Goal: Task Accomplishment & Management: Manage account settings

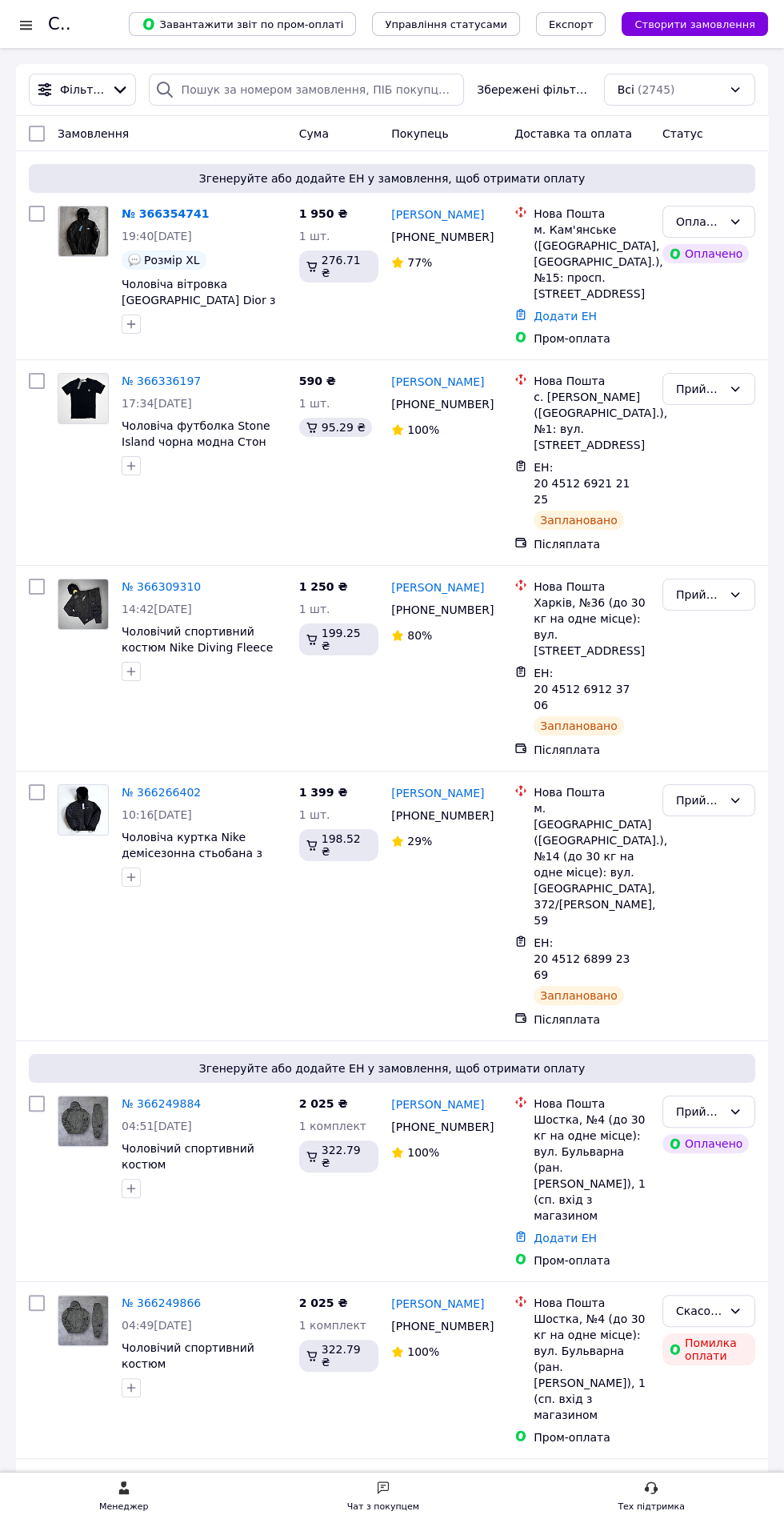
click at [23, 24] on div at bounding box center [26, 24] width 20 height 16
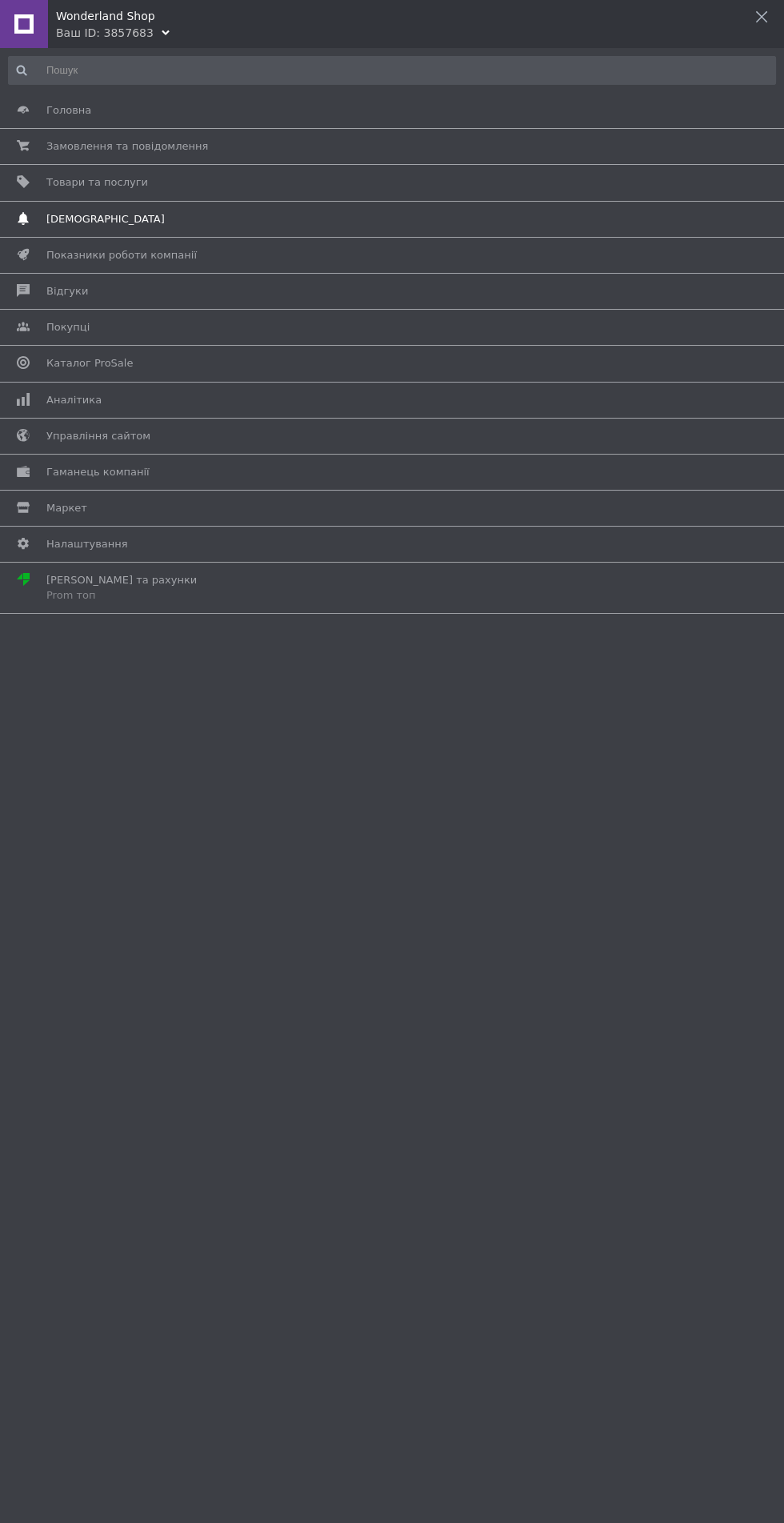
click at [86, 218] on span "[DEMOGRAPHIC_DATA]" at bounding box center [105, 219] width 118 height 14
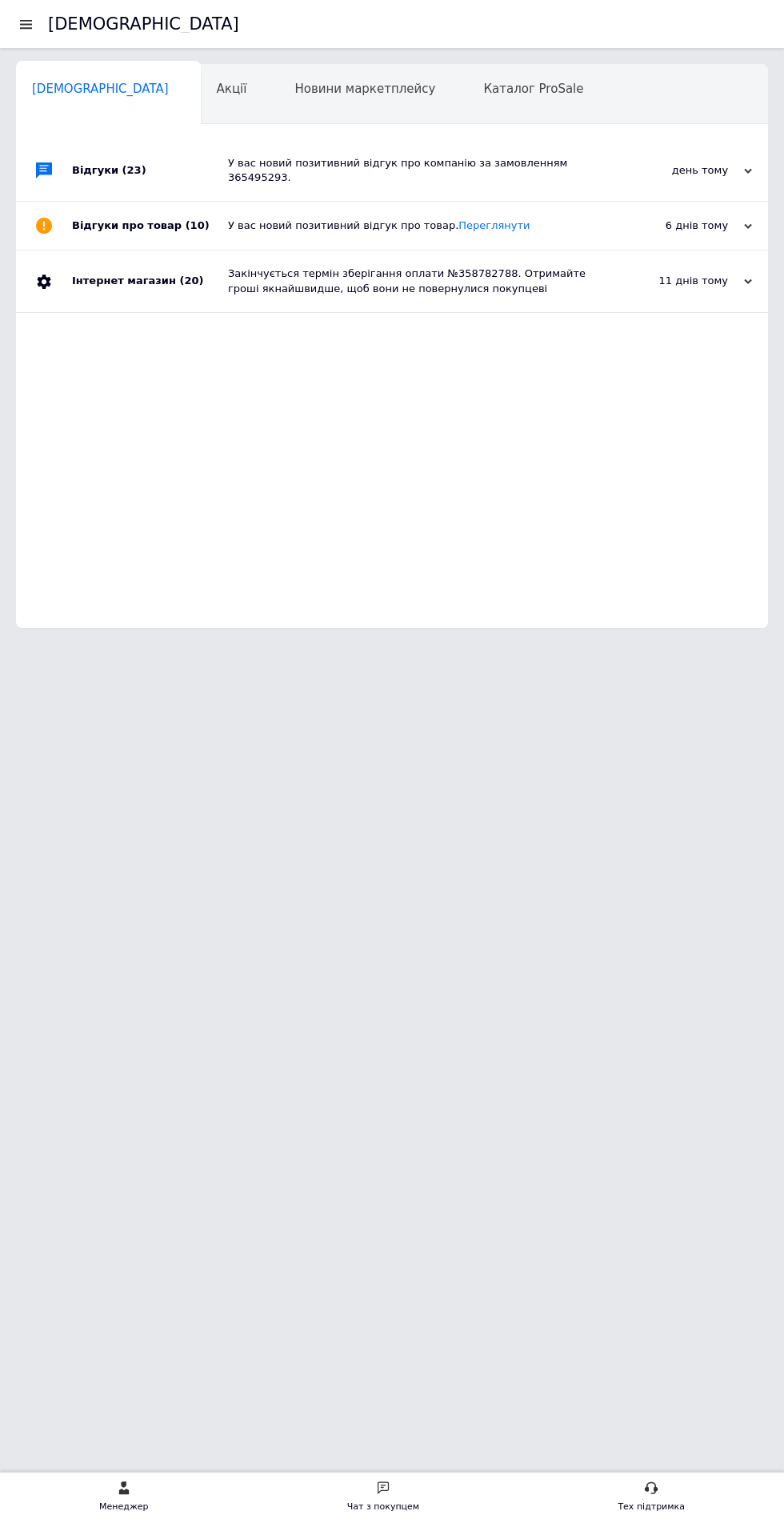
scroll to position [0, 7]
click at [24, 24] on div at bounding box center [26, 23] width 20 height 14
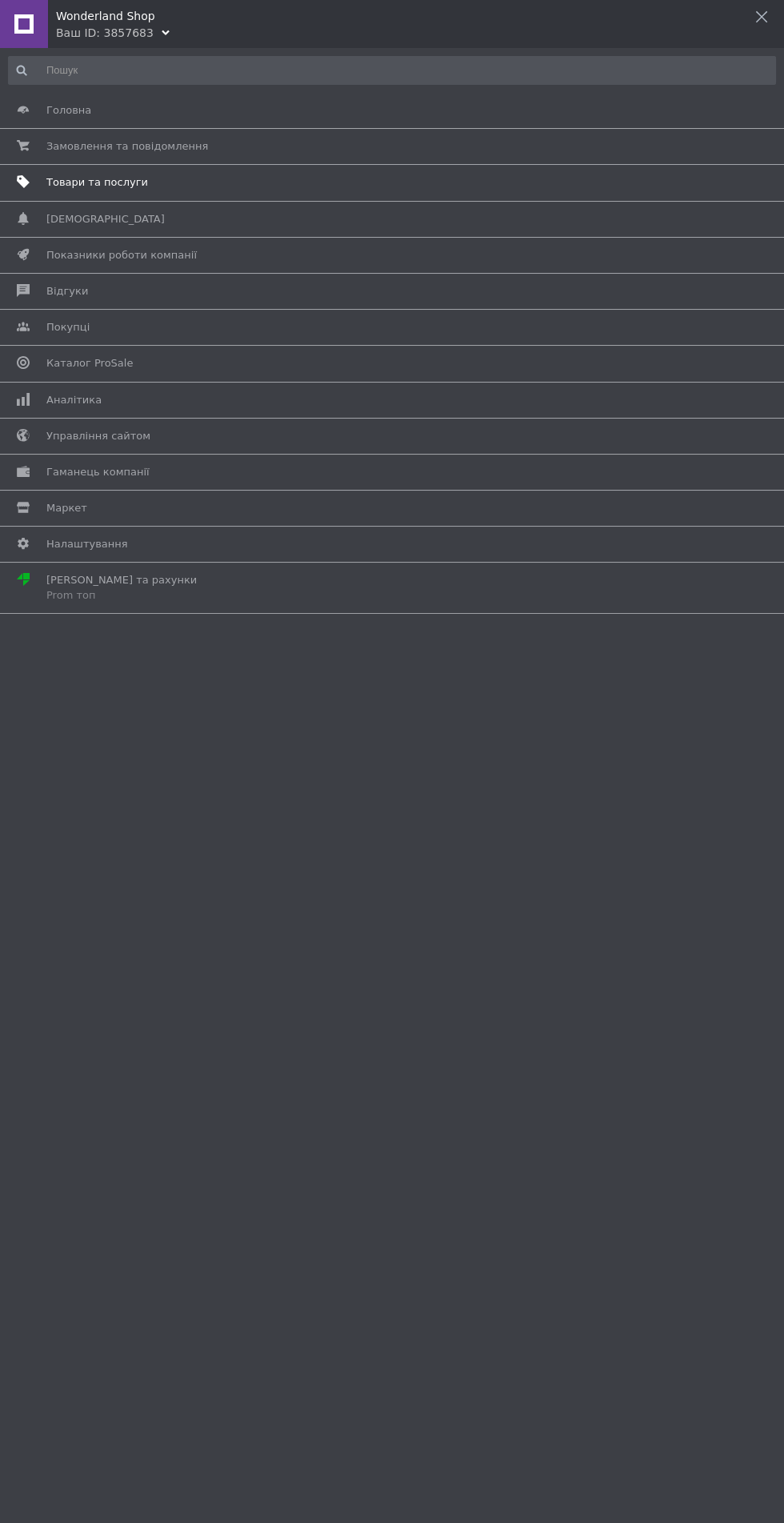
click at [83, 182] on span "Товари та послуги" at bounding box center [97, 182] width 102 height 14
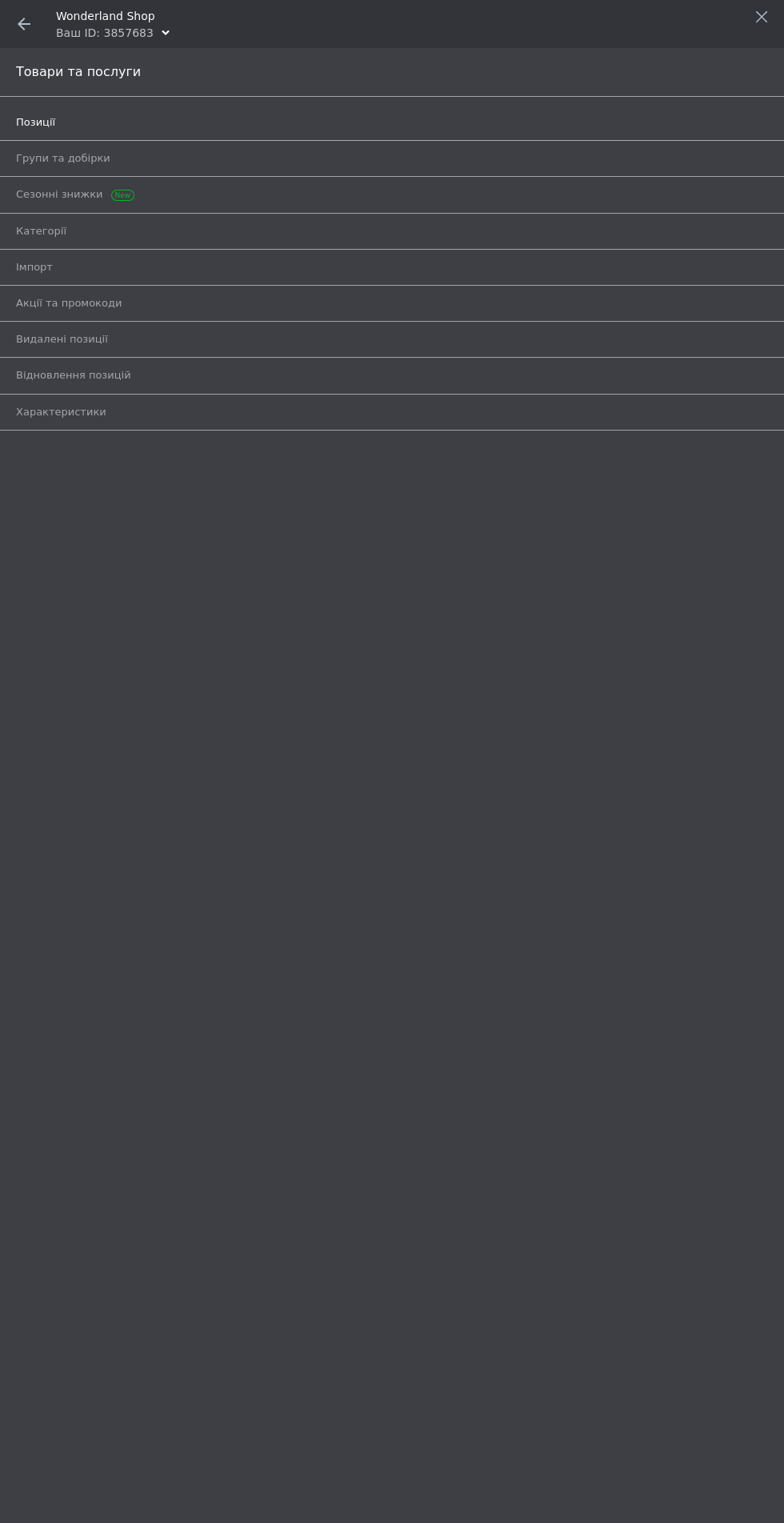
click at [29, 121] on span "Позиції" at bounding box center [36, 122] width 39 height 14
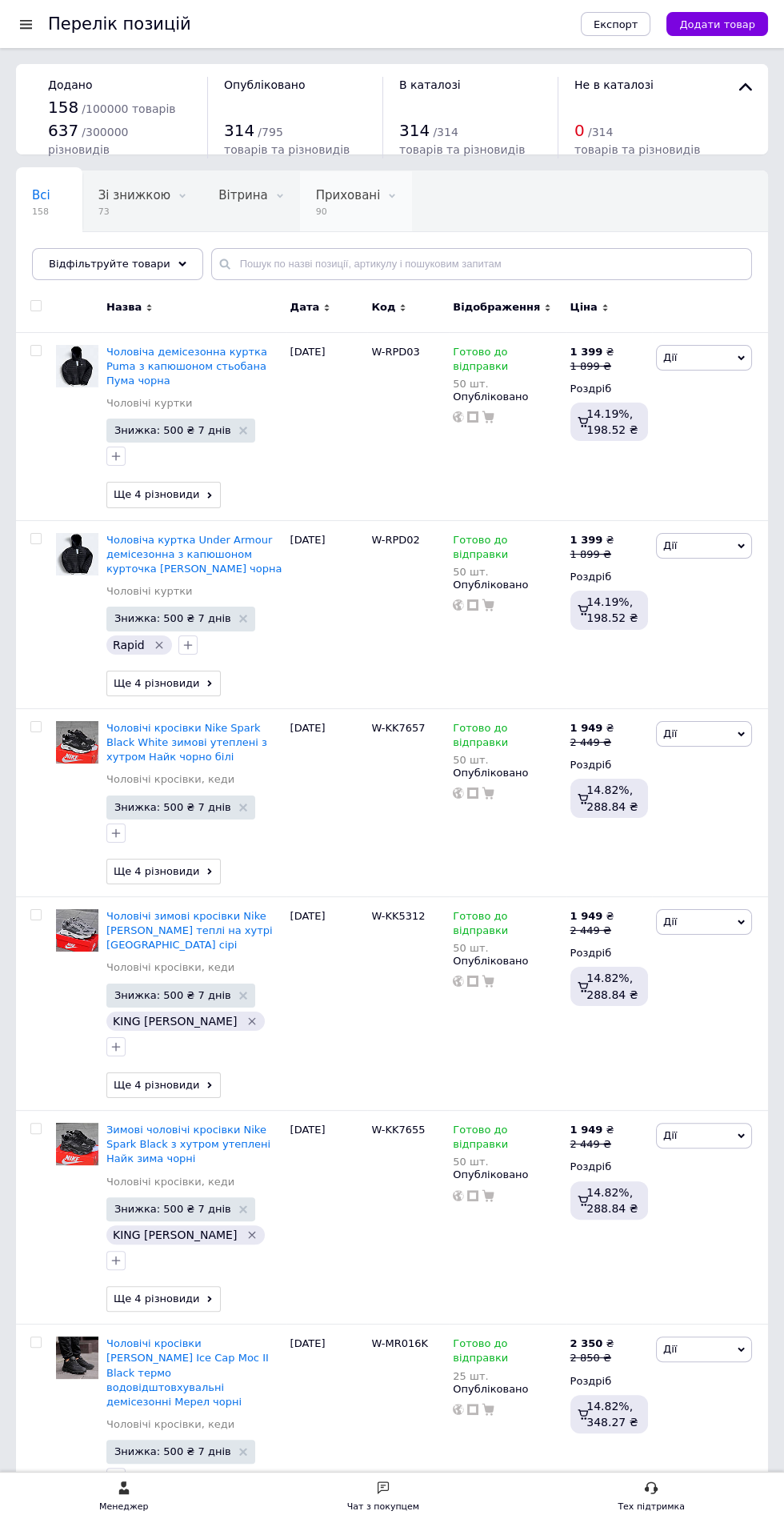
click at [319, 225] on div "Приховані 90" at bounding box center [356, 201] width 113 height 61
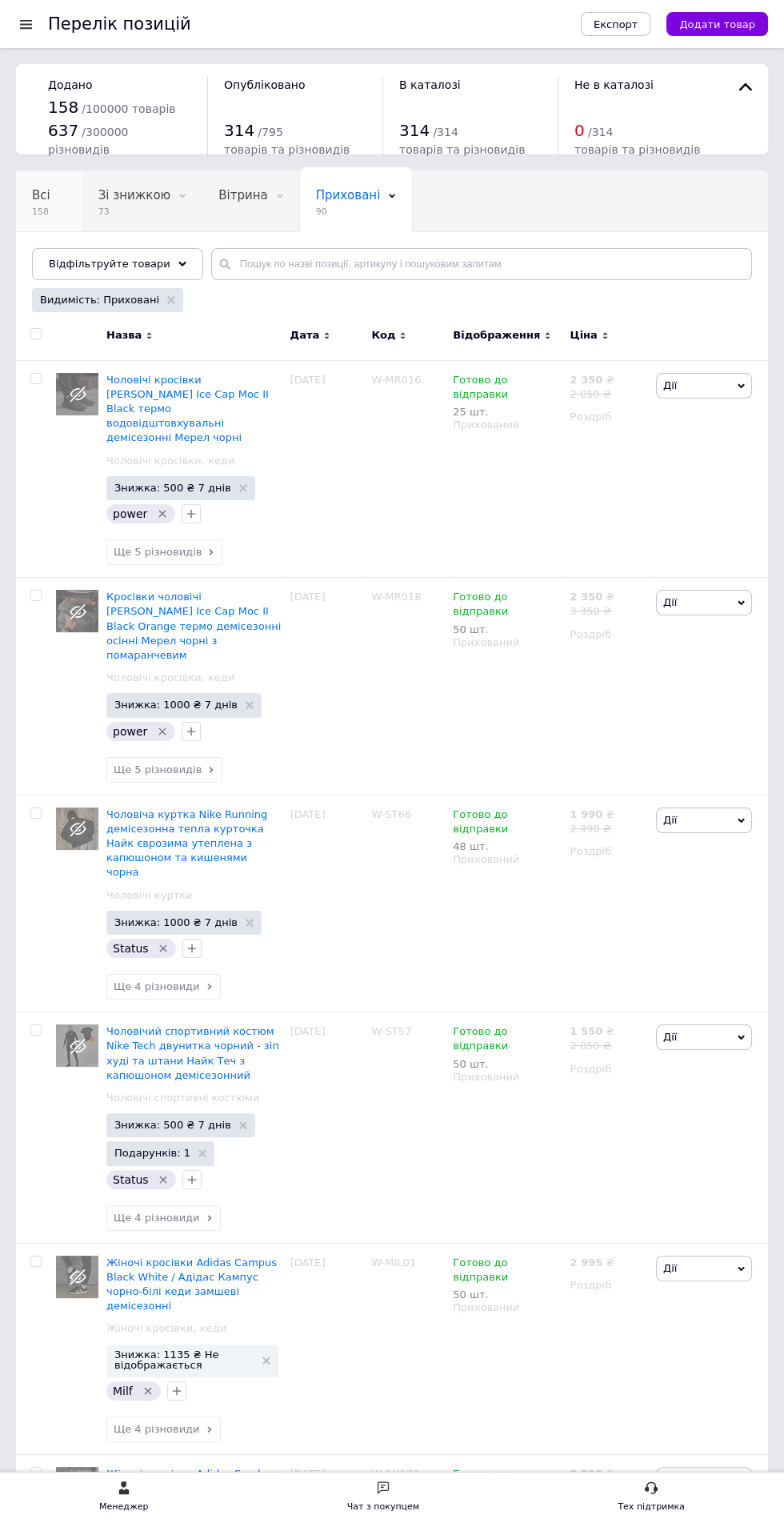
click at [54, 214] on div "Всі 158" at bounding box center [49, 201] width 66 height 61
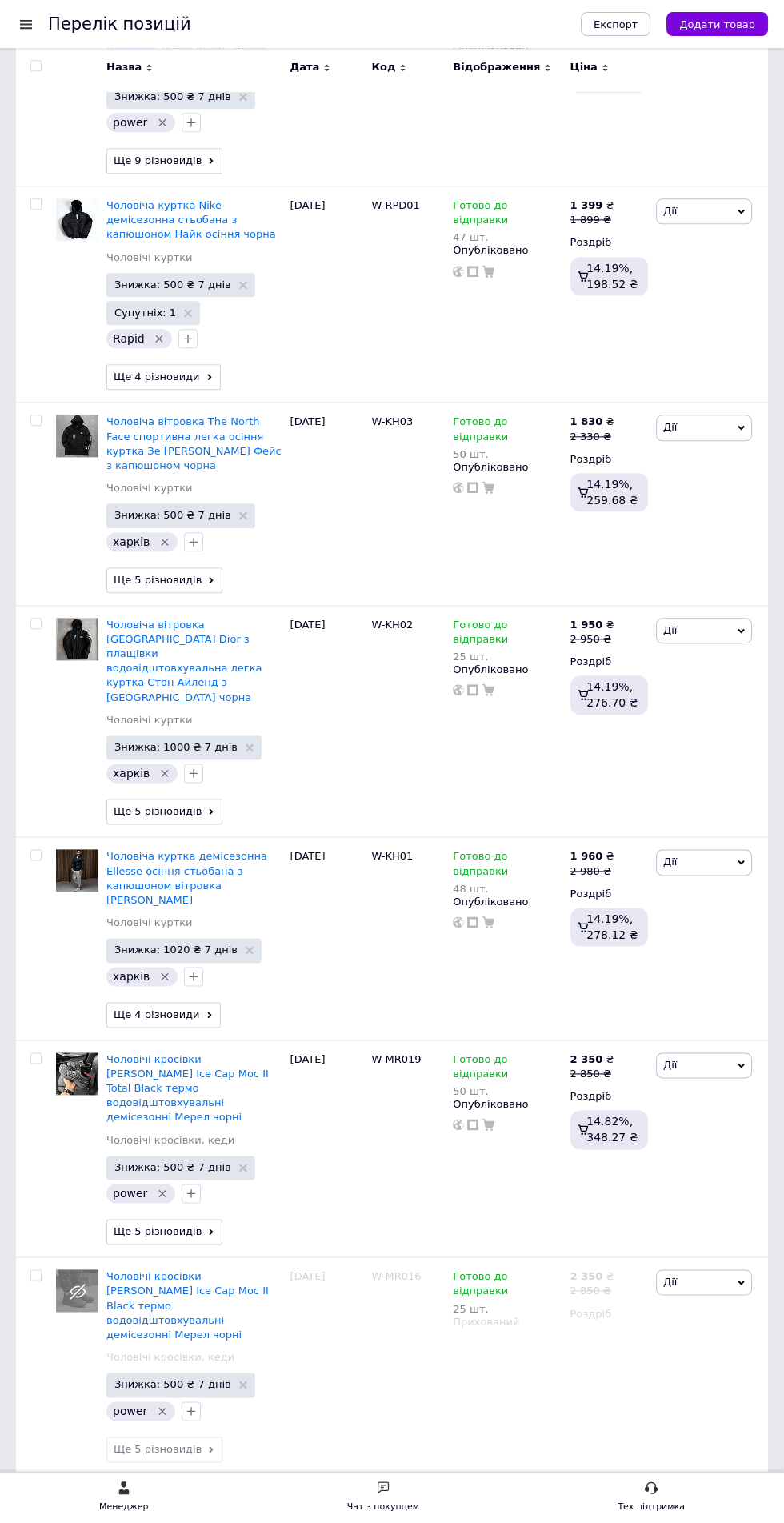
scroll to position [2621, 0]
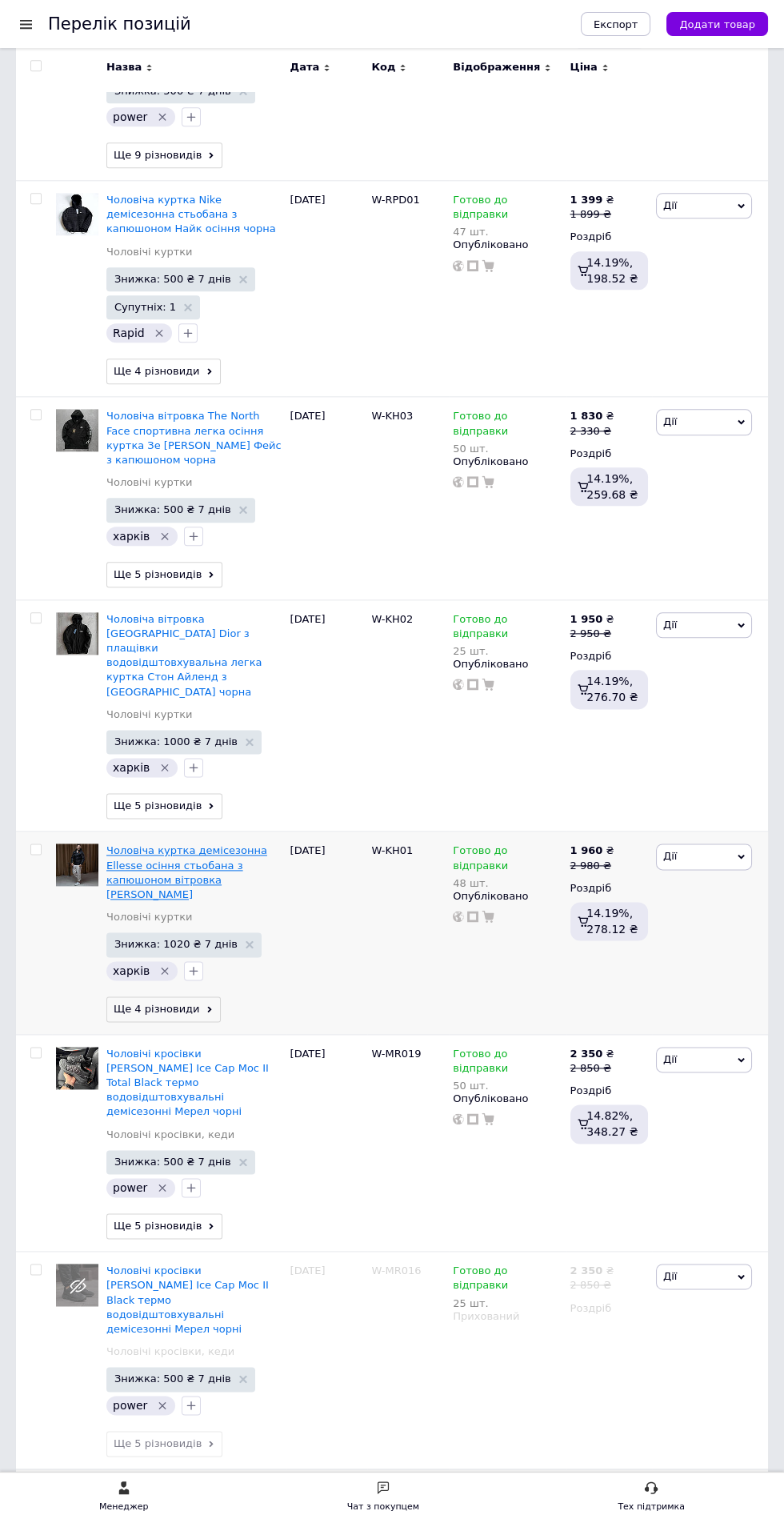
click at [181, 844] on span "Чоловіча куртка демісезонна Ellesse осіння стьобана з капюшоном вітровка [PERSO…" at bounding box center [186, 872] width 161 height 56
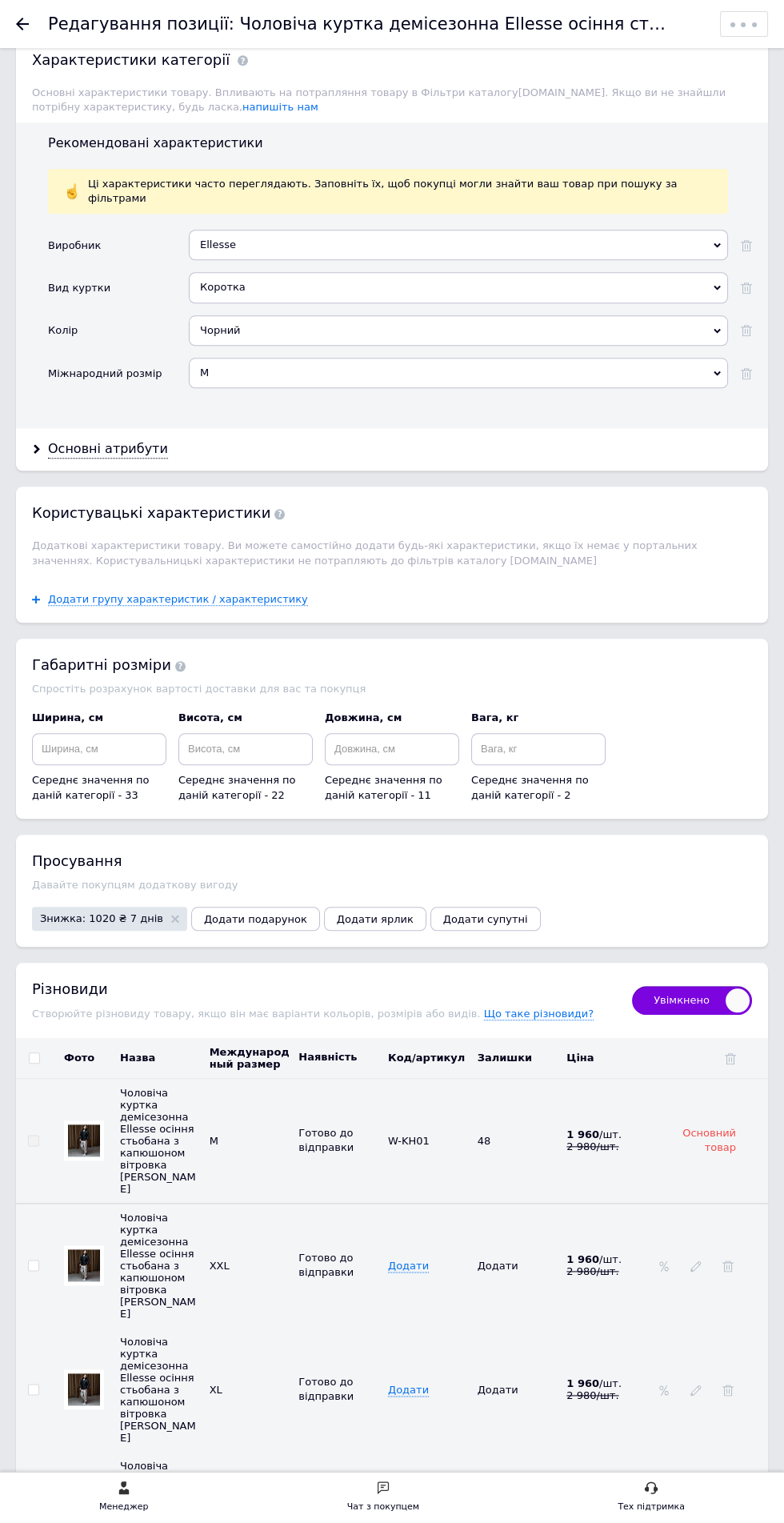
scroll to position [2310, 0]
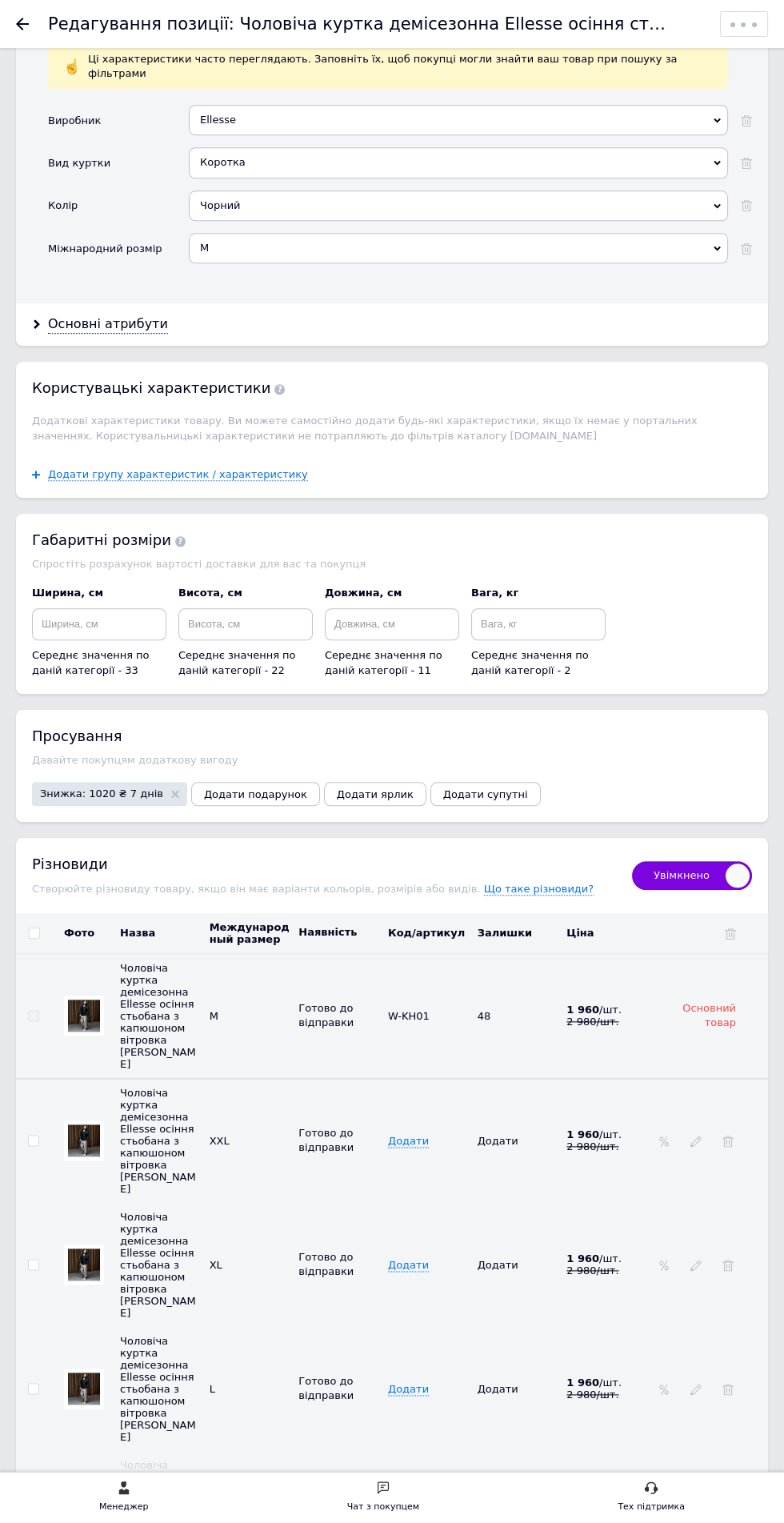
click at [35, 1508] on input "checkbox" at bounding box center [33, 1512] width 11 height 11
checkbox input "true"
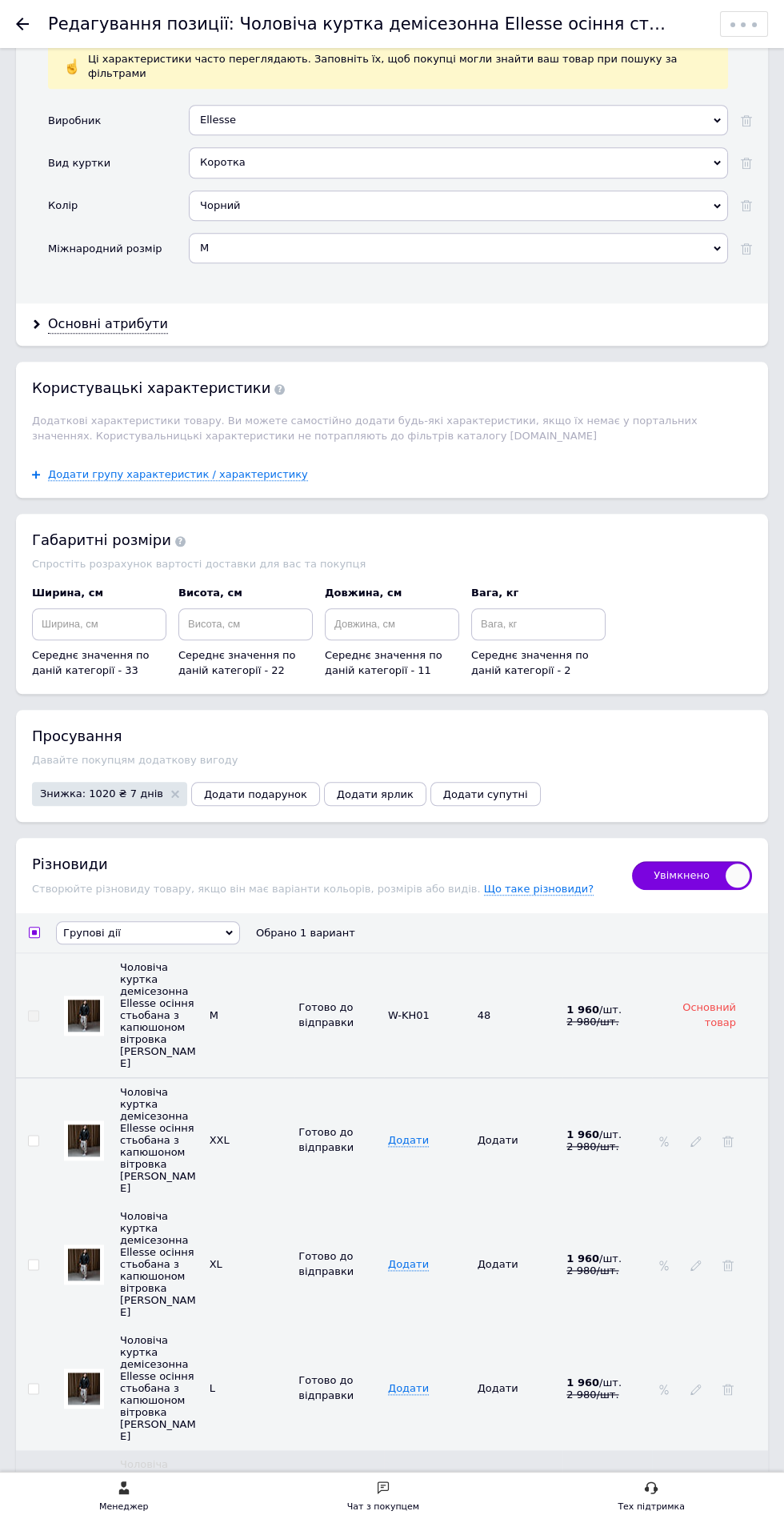
scroll to position [2310, 0]
click at [163, 922] on span "Групові дії" at bounding box center [147, 933] width 184 height 23
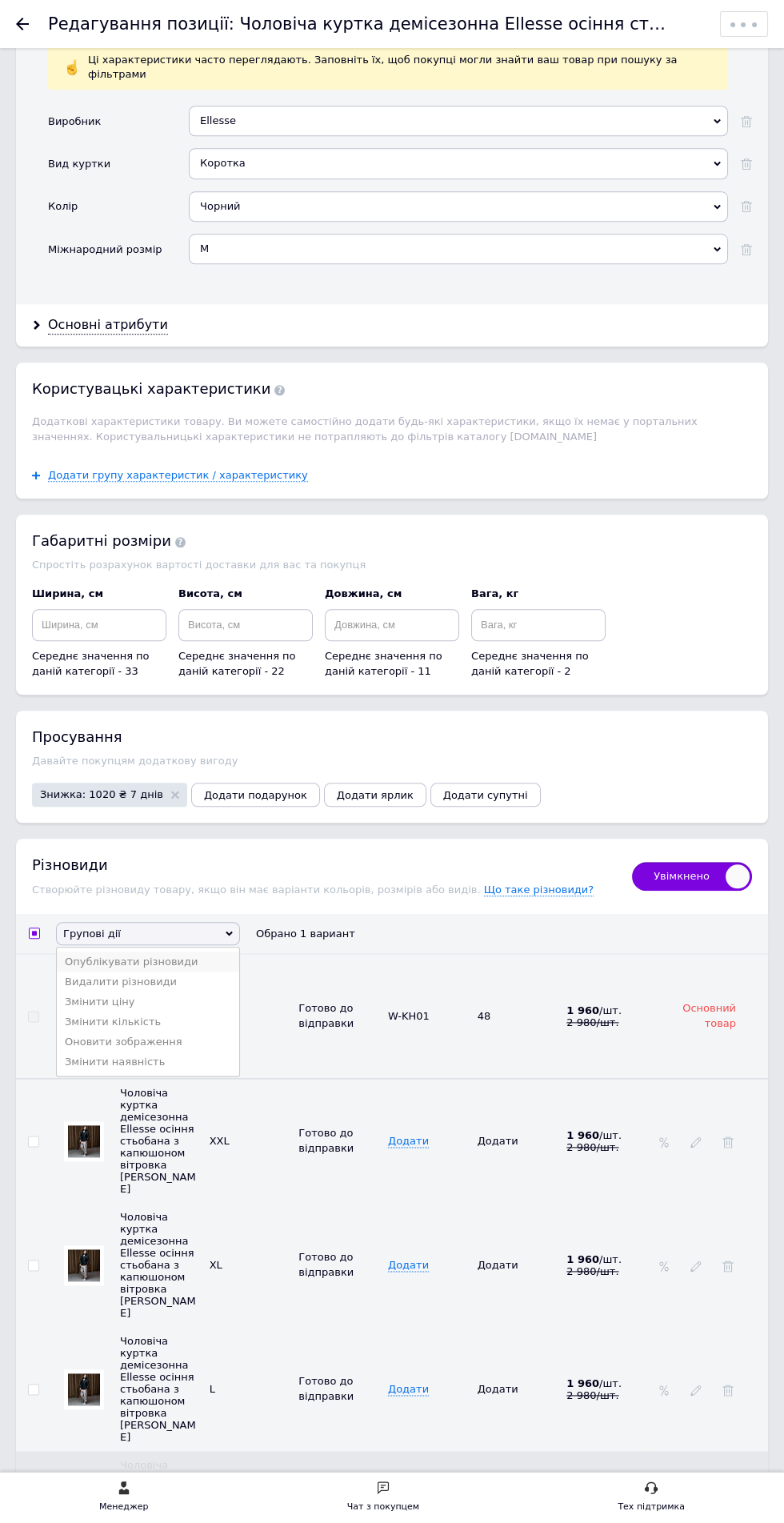
click at [143, 952] on li "Опублікувати різновиди" at bounding box center [147, 961] width 182 height 20
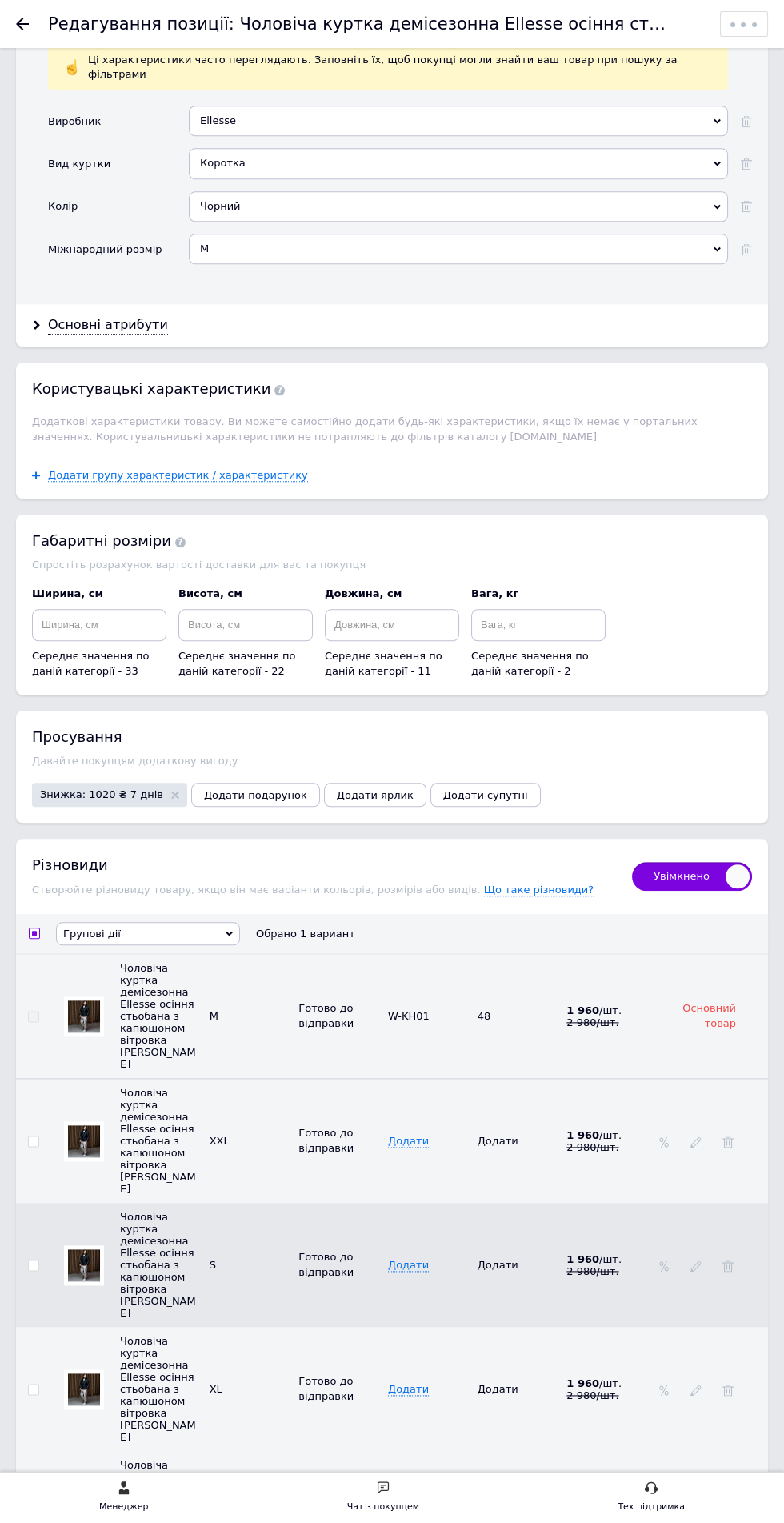
checkbox input "false"
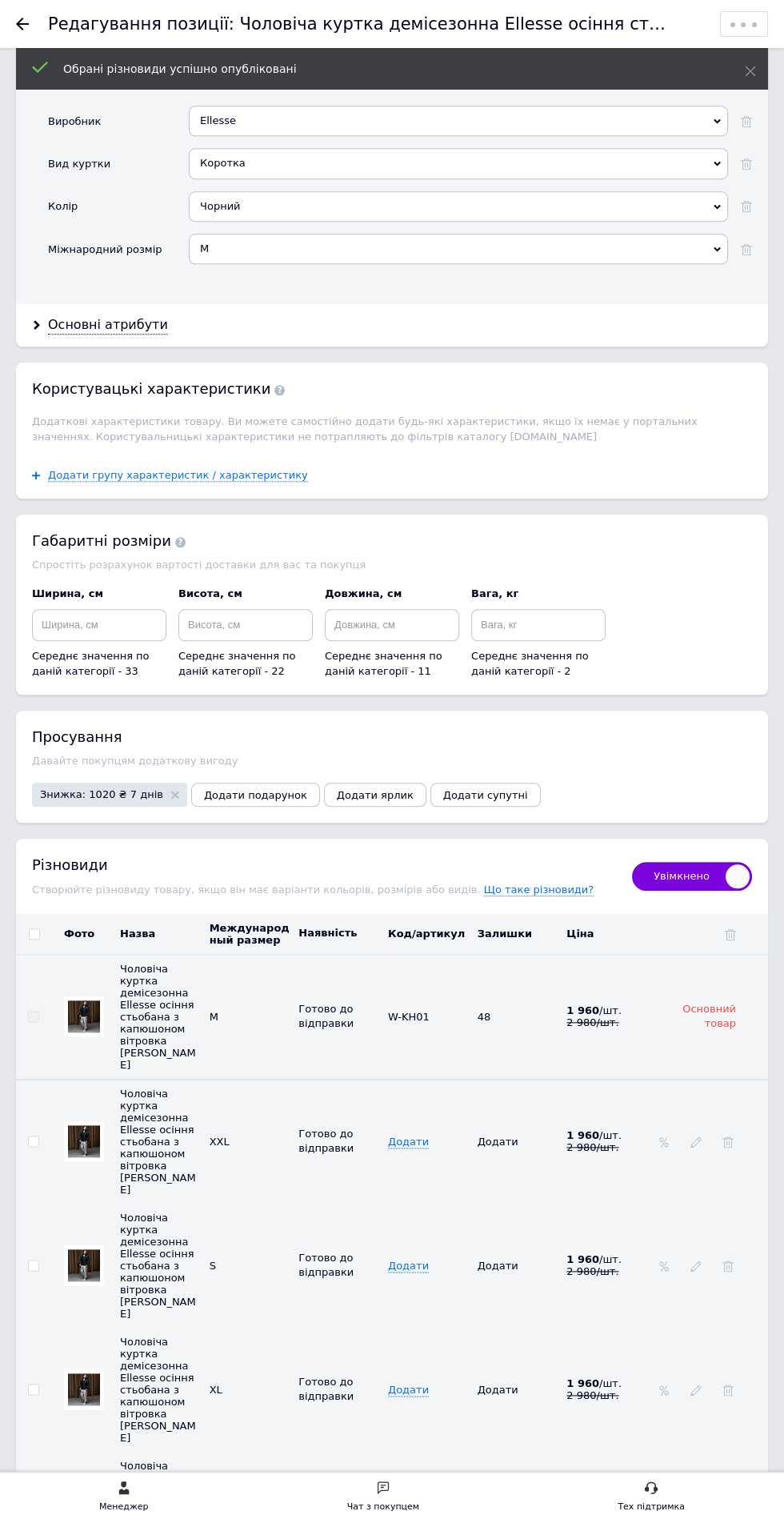
click at [81, 789] on span "Знижка: 1020 ₴ 7 днів" at bounding box center [102, 794] width 123 height 11
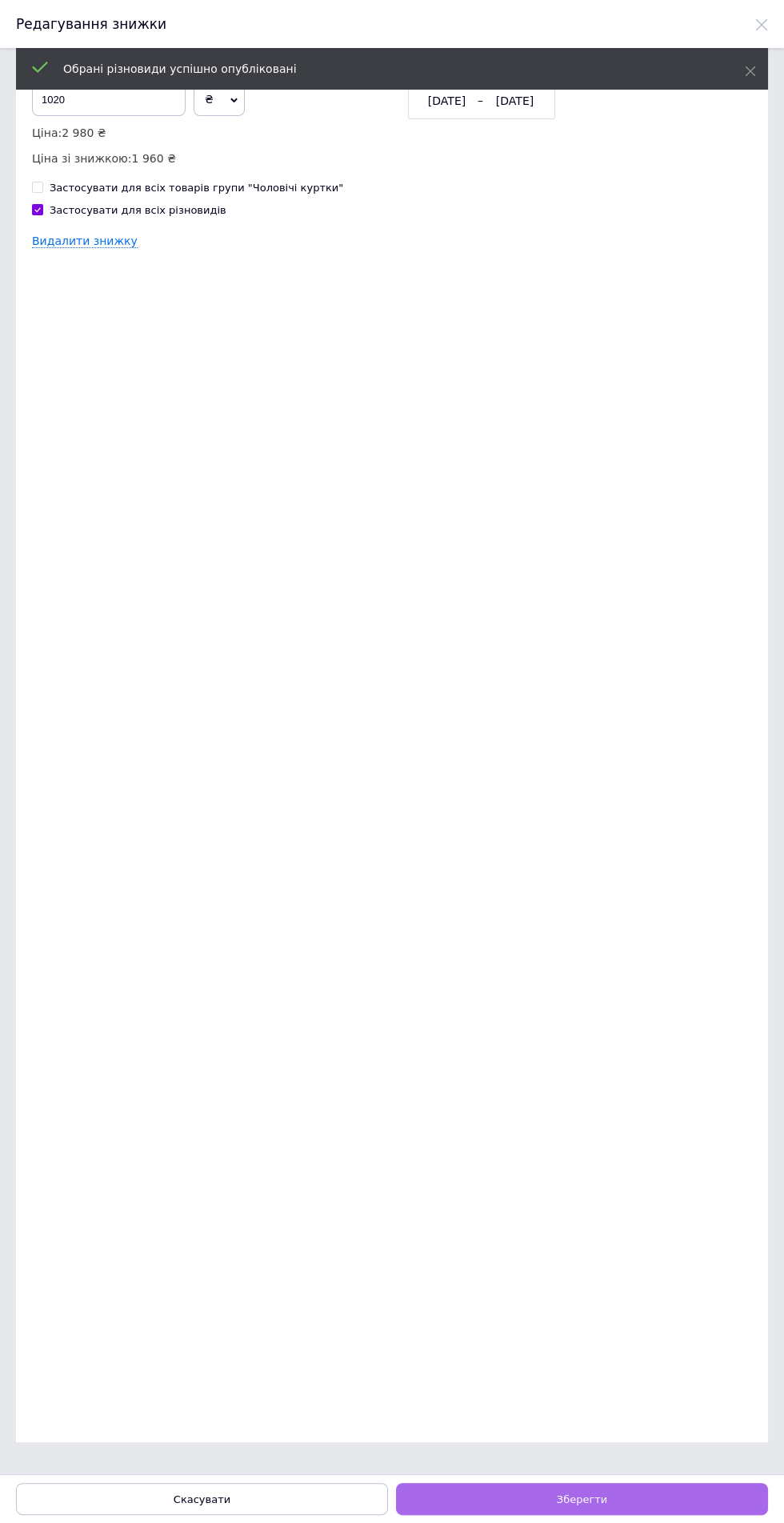
click at [645, 1515] on button "Зберегти" at bounding box center [582, 1498] width 372 height 32
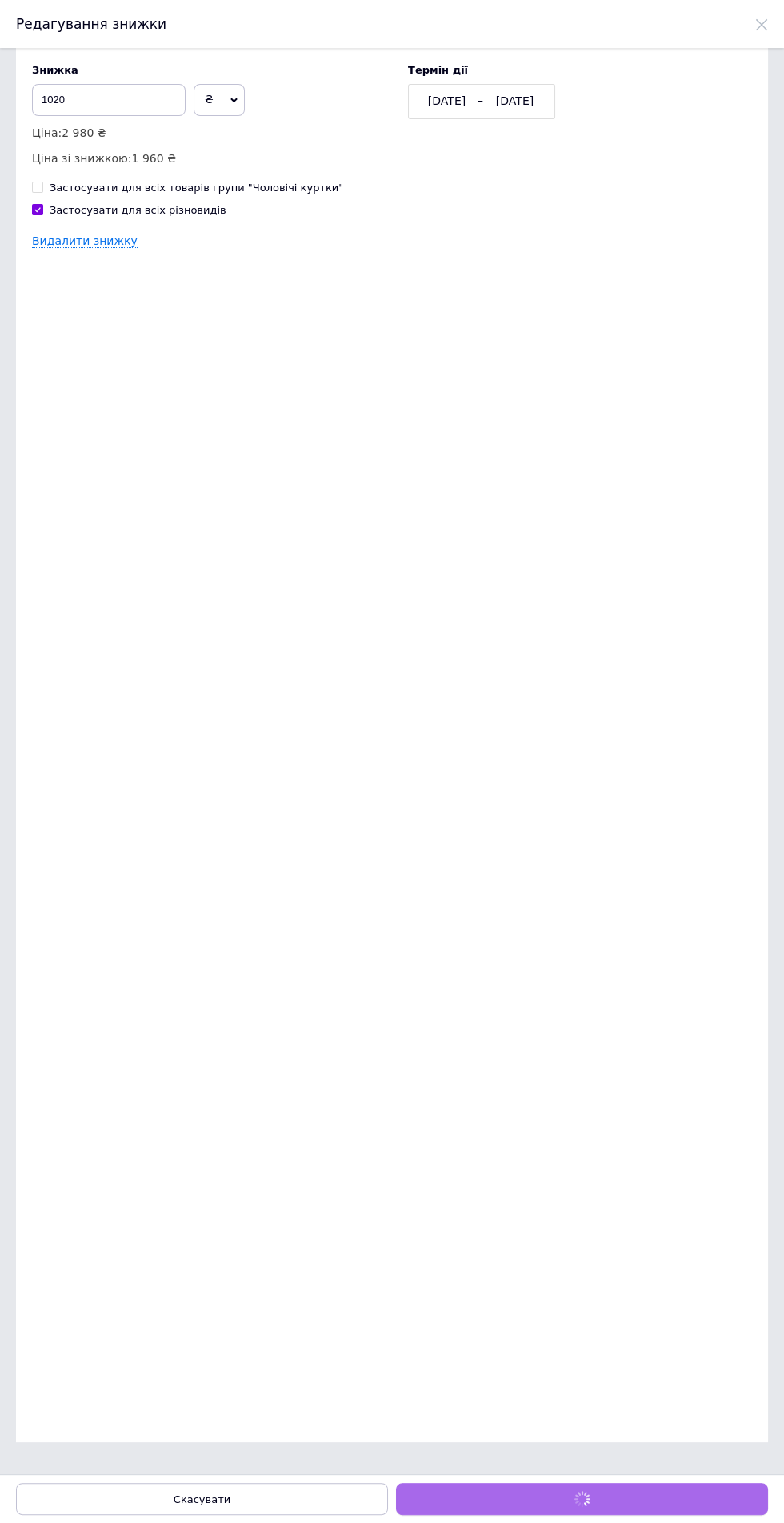
scroll to position [2310, 0]
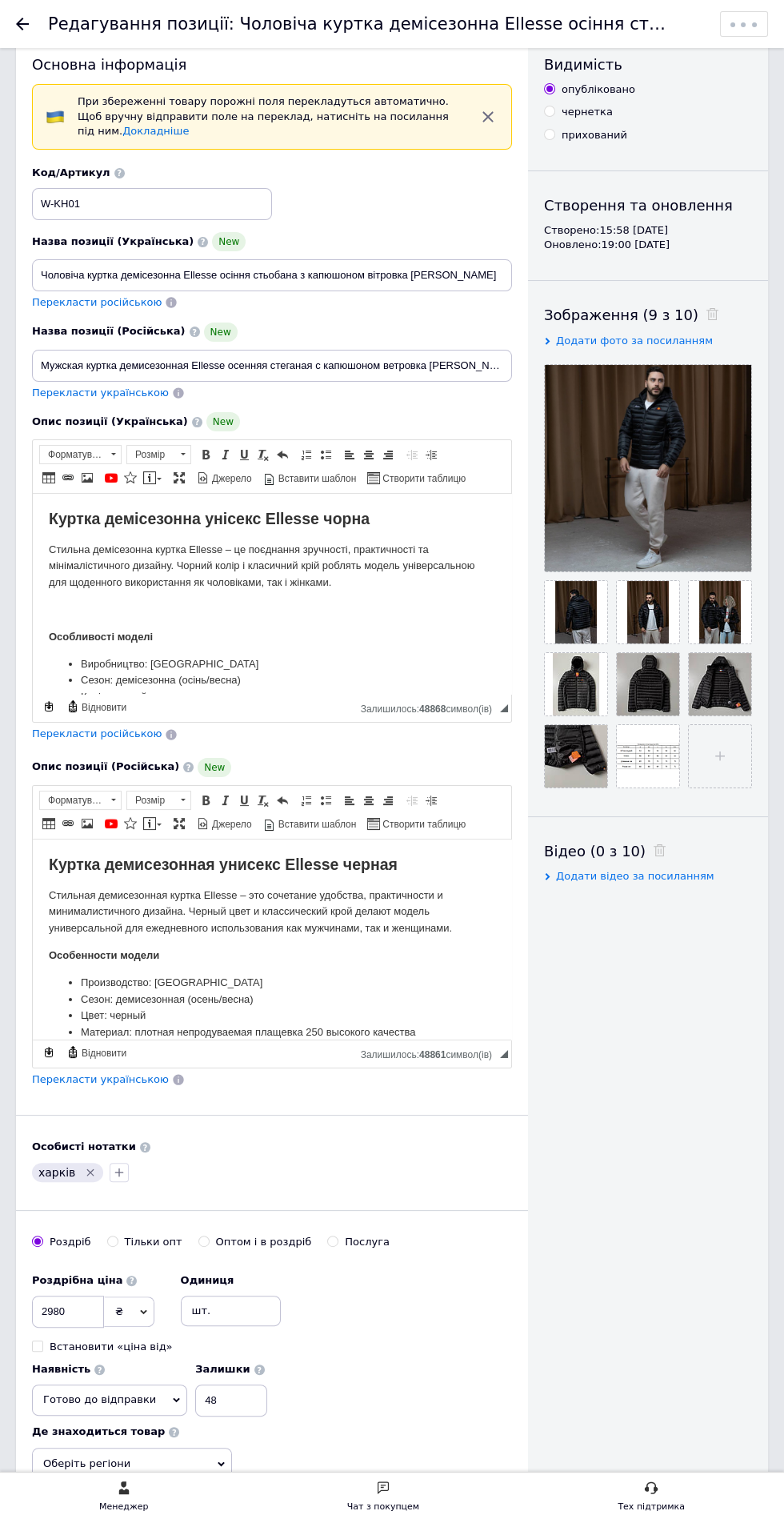
scroll to position [0, 0]
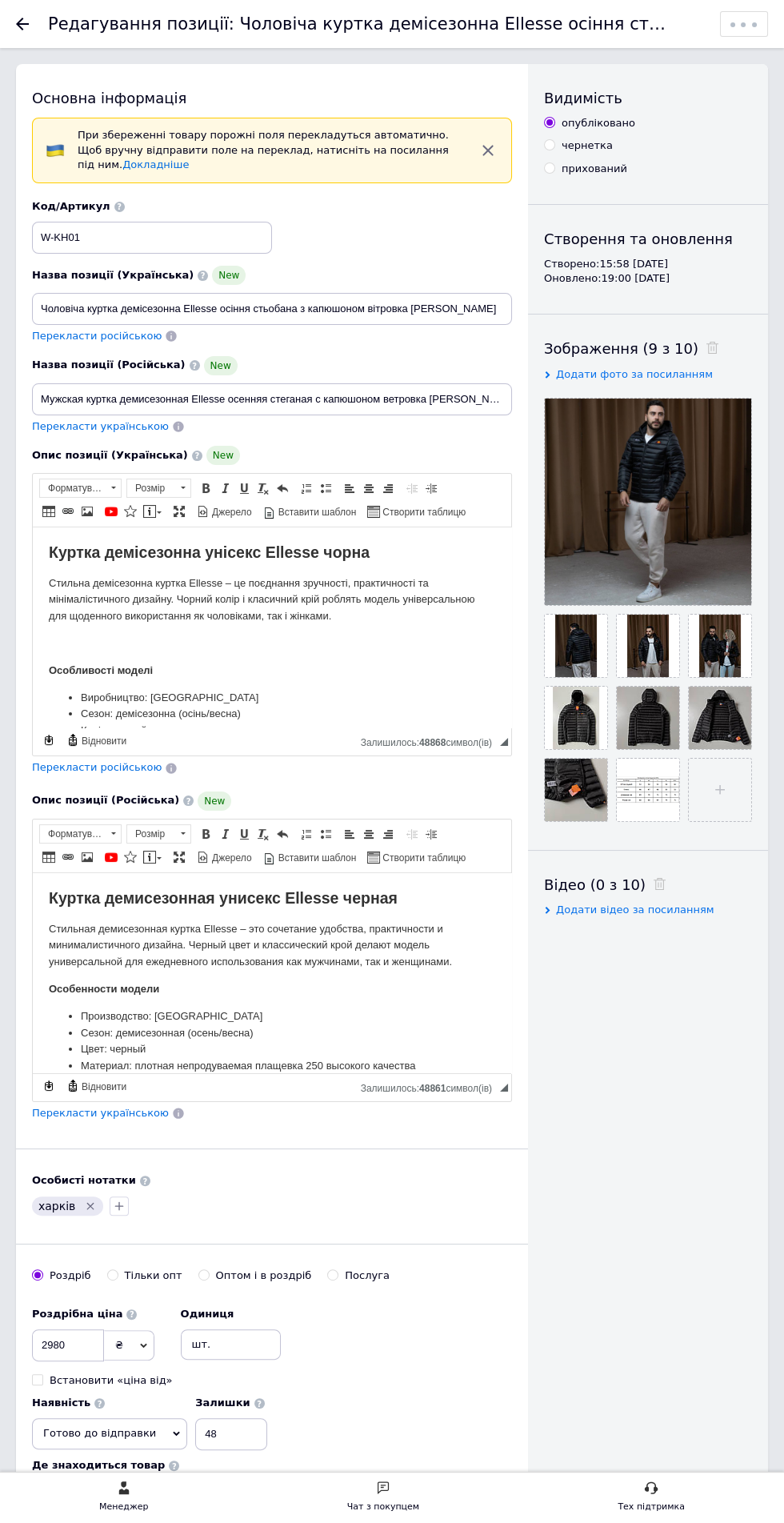
click at [747, 12] on select "Зберегти зміни Зберегти, перейти до списку Копіювати Додати подарунок Додати зн…" at bounding box center [745, 23] width 46 height 24
select select "SAVE_AND_RETURN_TO_LIST"
click at [721, 12] on select "Зберегти зміни Зберегти, перейти до списку Копіювати Додати подарунок Додати зн…" at bounding box center [745, 23] width 46 height 24
select select
